Goal: Information Seeking & Learning: Learn about a topic

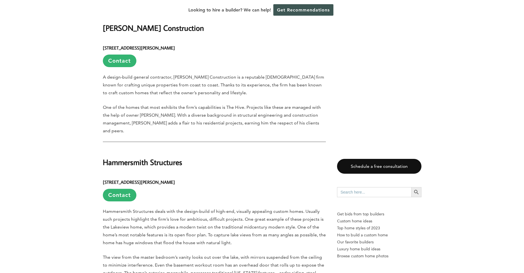
scroll to position [1293, 0]
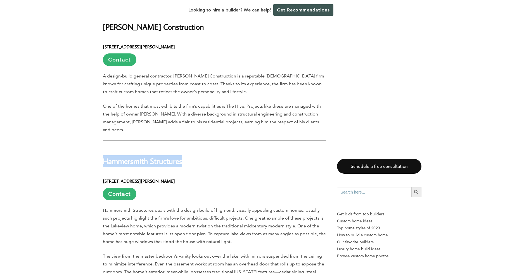
drag, startPoint x: 194, startPoint y: 98, endPoint x: 94, endPoint y: 95, distance: 100.1
copy h2 "Hammersmith Structures"
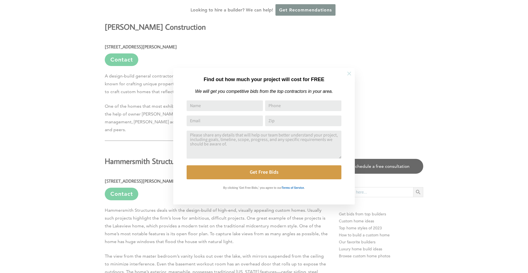
click at [349, 76] on icon at bounding box center [349, 73] width 6 height 6
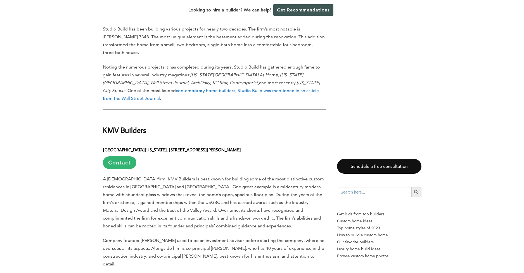
scroll to position [2865, 0]
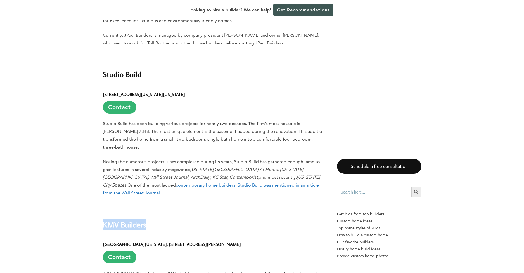
drag, startPoint x: 151, startPoint y: 108, endPoint x: 102, endPoint y: 108, distance: 49.4
copy h2 "KMV Builders"
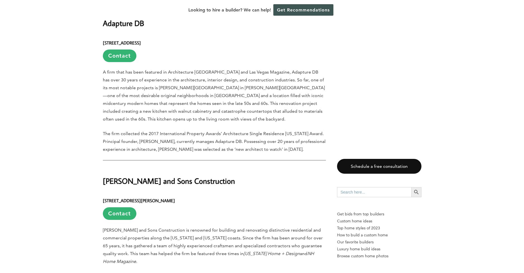
scroll to position [3842, 0]
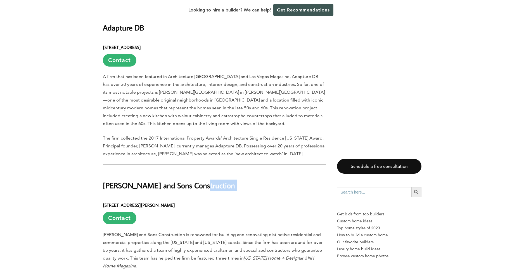
drag, startPoint x: 210, startPoint y: 53, endPoint x: 102, endPoint y: 60, distance: 108.6
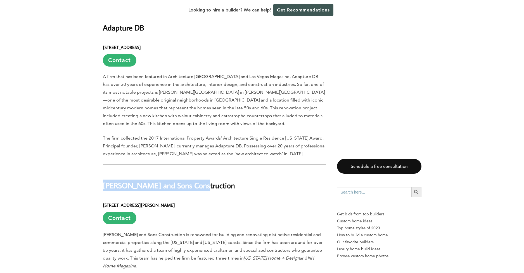
drag, startPoint x: 103, startPoint y: 56, endPoint x: 207, endPoint y: 50, distance: 104.4
click at [207, 172] on h2 "[PERSON_NAME] and Sons Construction" at bounding box center [214, 181] width 223 height 19
copy h2 "[PERSON_NAME] and Sons Construction"
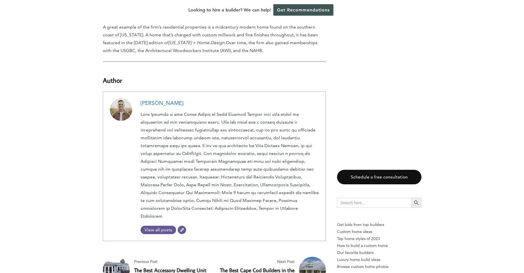
scroll to position [4130, 0]
